Goal: Task Accomplishment & Management: Manage account settings

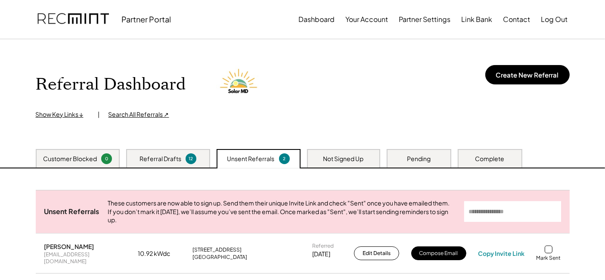
click at [389, 160] on div "Pending" at bounding box center [418, 158] width 65 height 19
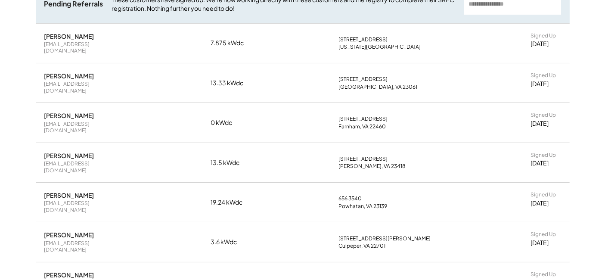
scroll to position [191, 0]
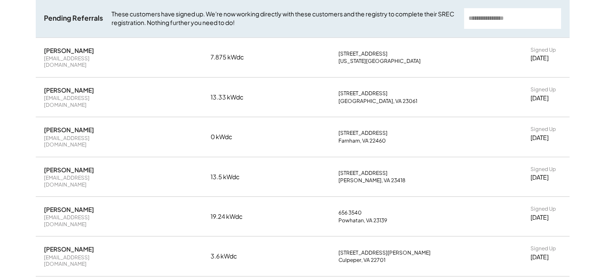
click at [4, 49] on div "Referral Dashboard Show Key Links ↓ | Search All Referrals ↗ Create New Referra…" at bounding box center [302, 223] width 605 height 750
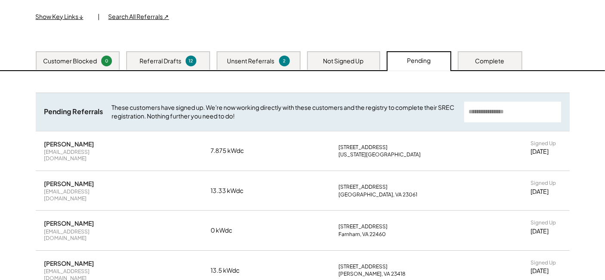
scroll to position [96, 0]
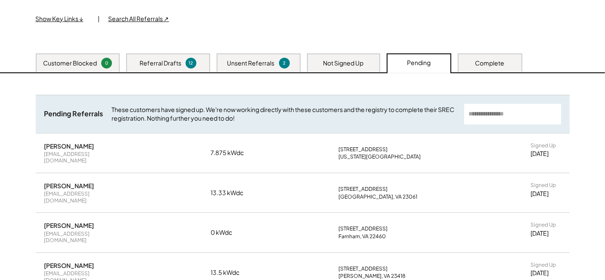
click at [62, 59] on div "Customer Blocked" at bounding box center [70, 63] width 54 height 9
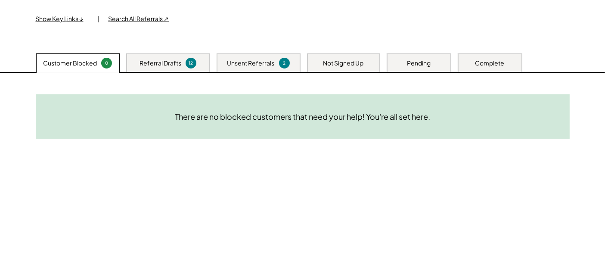
click at [288, 56] on div "Unsent Referrals 2" at bounding box center [258, 62] width 84 height 19
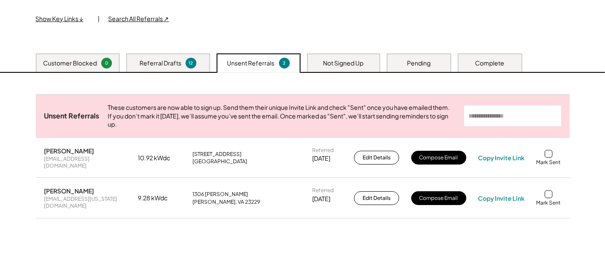
click at [83, 65] on div "Customer Blocked" at bounding box center [70, 63] width 54 height 9
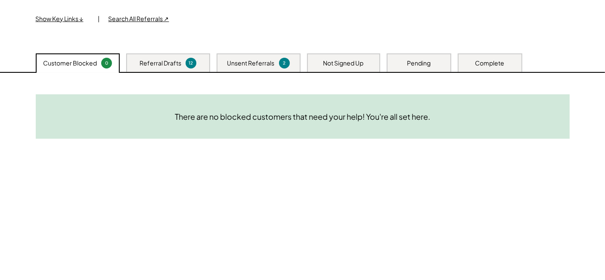
click at [427, 58] on div "Pending" at bounding box center [418, 62] width 65 height 19
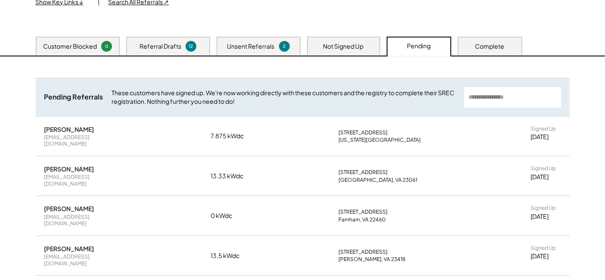
scroll to position [0, 0]
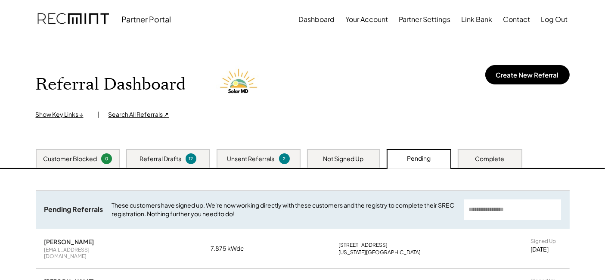
click at [486, 152] on div "Complete" at bounding box center [489, 158] width 65 height 19
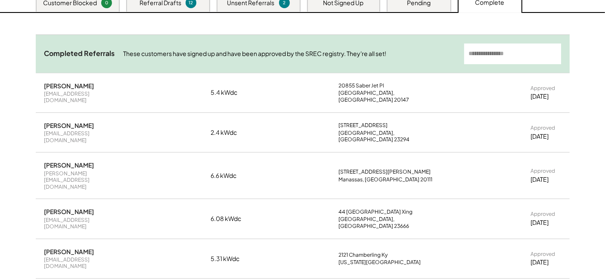
scroll to position [143, 0]
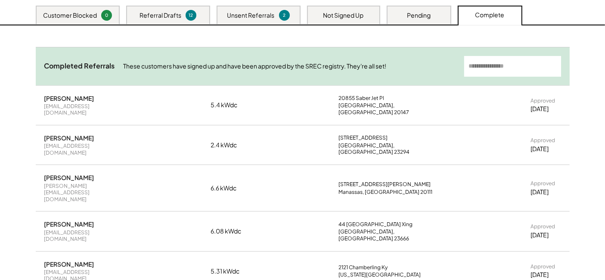
click at [421, 9] on div "Pending" at bounding box center [418, 15] width 65 height 19
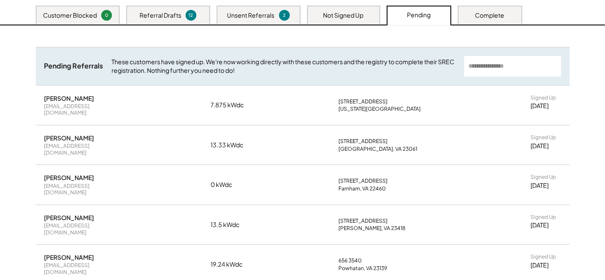
click at [487, 11] on div "Complete" at bounding box center [489, 15] width 29 height 9
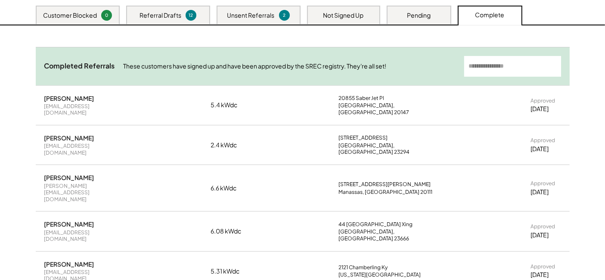
click at [431, 16] on div "Pending" at bounding box center [418, 15] width 65 height 19
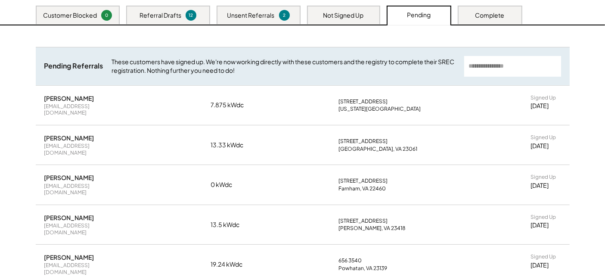
click at [489, 12] on div "Complete" at bounding box center [489, 15] width 29 height 9
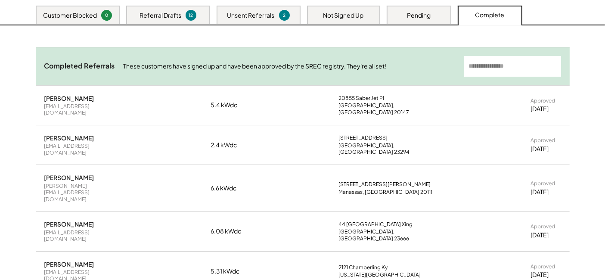
click at [434, 12] on div "Pending" at bounding box center [418, 15] width 65 height 19
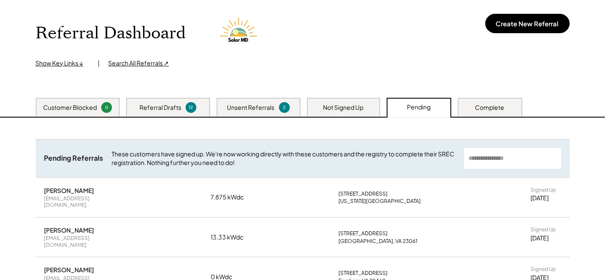
scroll to position [0, 0]
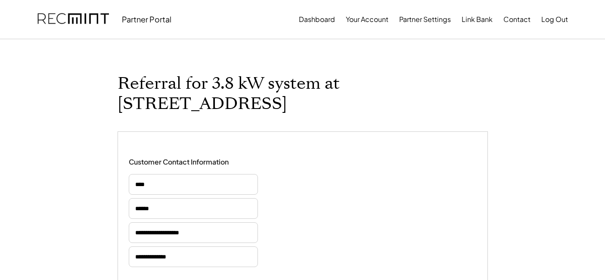
select select "**********"
